Goal: Information Seeking & Learning: Learn about a topic

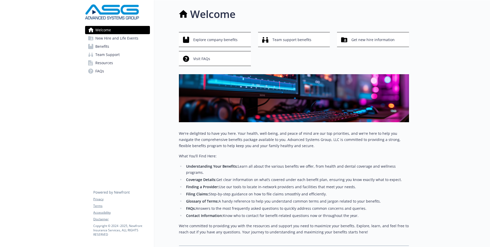
click at [99, 47] on span "Benefits" at bounding box center [102, 46] width 14 height 8
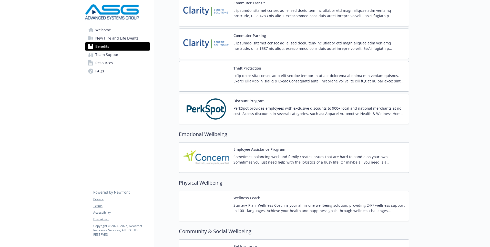
scroll to position [708, 0]
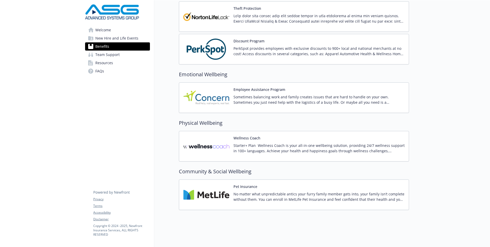
click at [108, 54] on span "Team Support" at bounding box center [107, 54] width 24 height 8
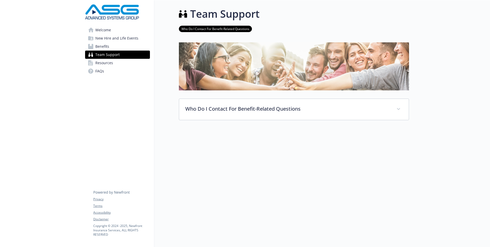
click at [108, 61] on span "Resources" at bounding box center [104, 63] width 18 height 8
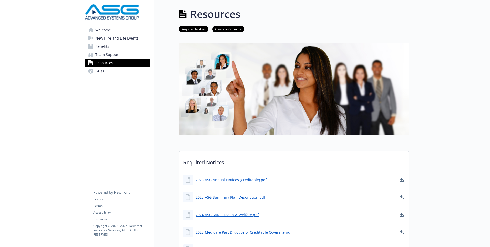
click at [104, 70] on link "FAQs" at bounding box center [117, 71] width 65 height 8
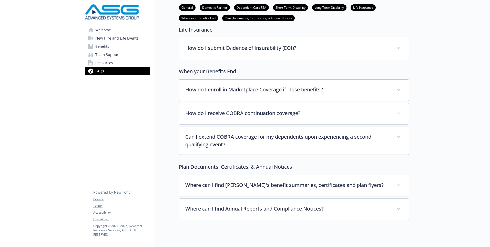
scroll to position [666, 0]
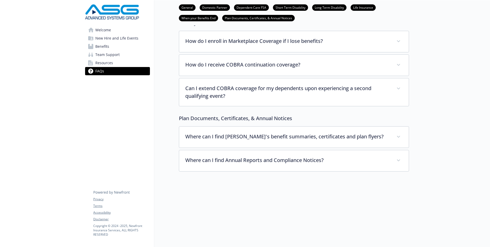
click at [111, 30] on link "Welcome" at bounding box center [117, 30] width 65 height 8
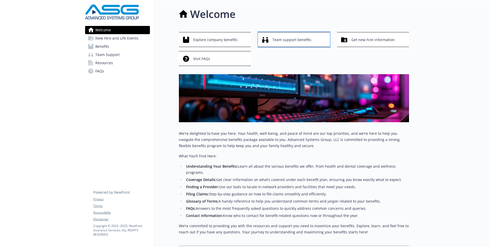
click at [293, 40] on span "Team support benefits" at bounding box center [291, 40] width 39 height 10
